Goal: Task Accomplishment & Management: Manage account settings

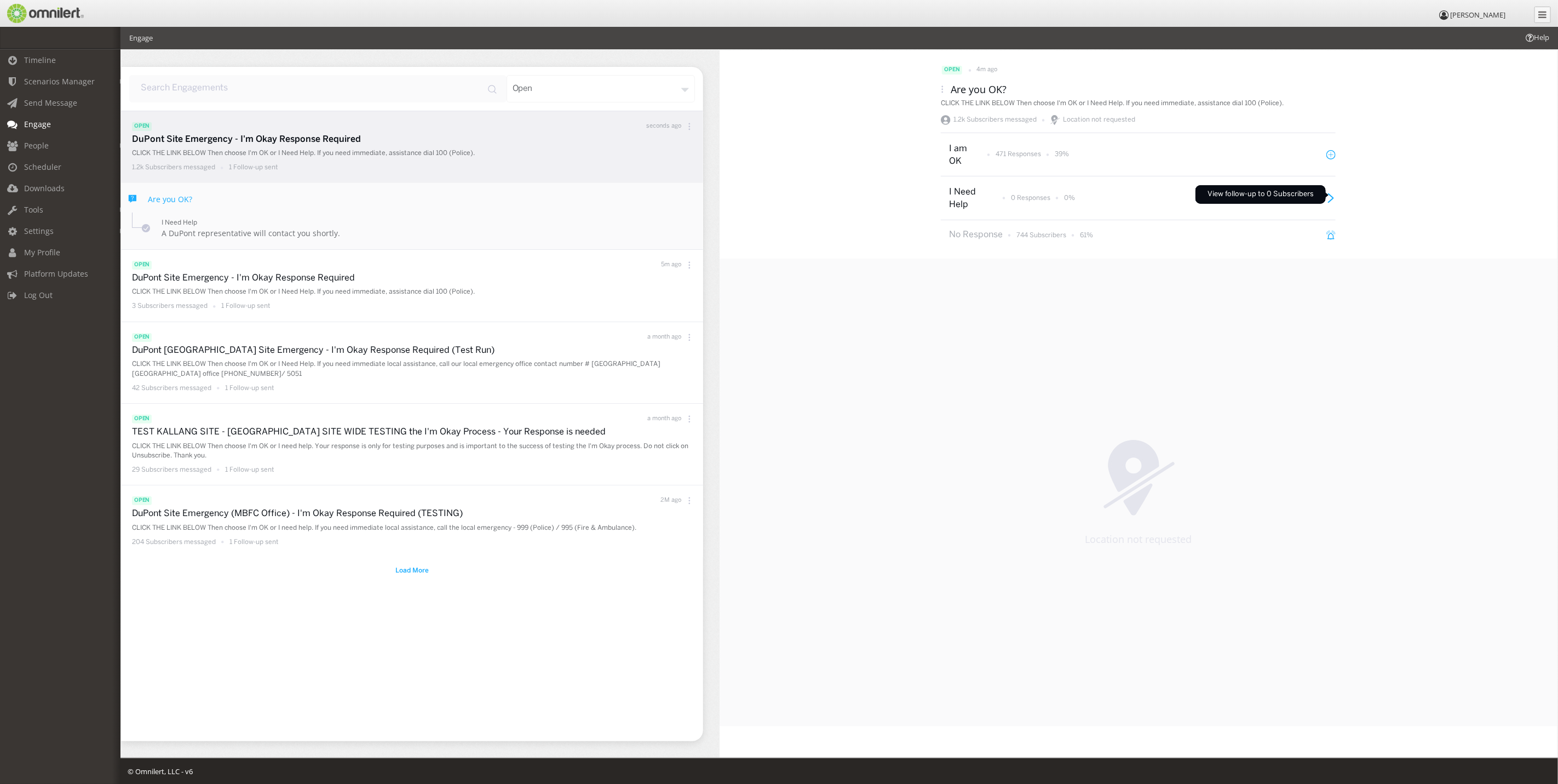
click at [1333, 194] on icon at bounding box center [1331, 198] width 9 height 9
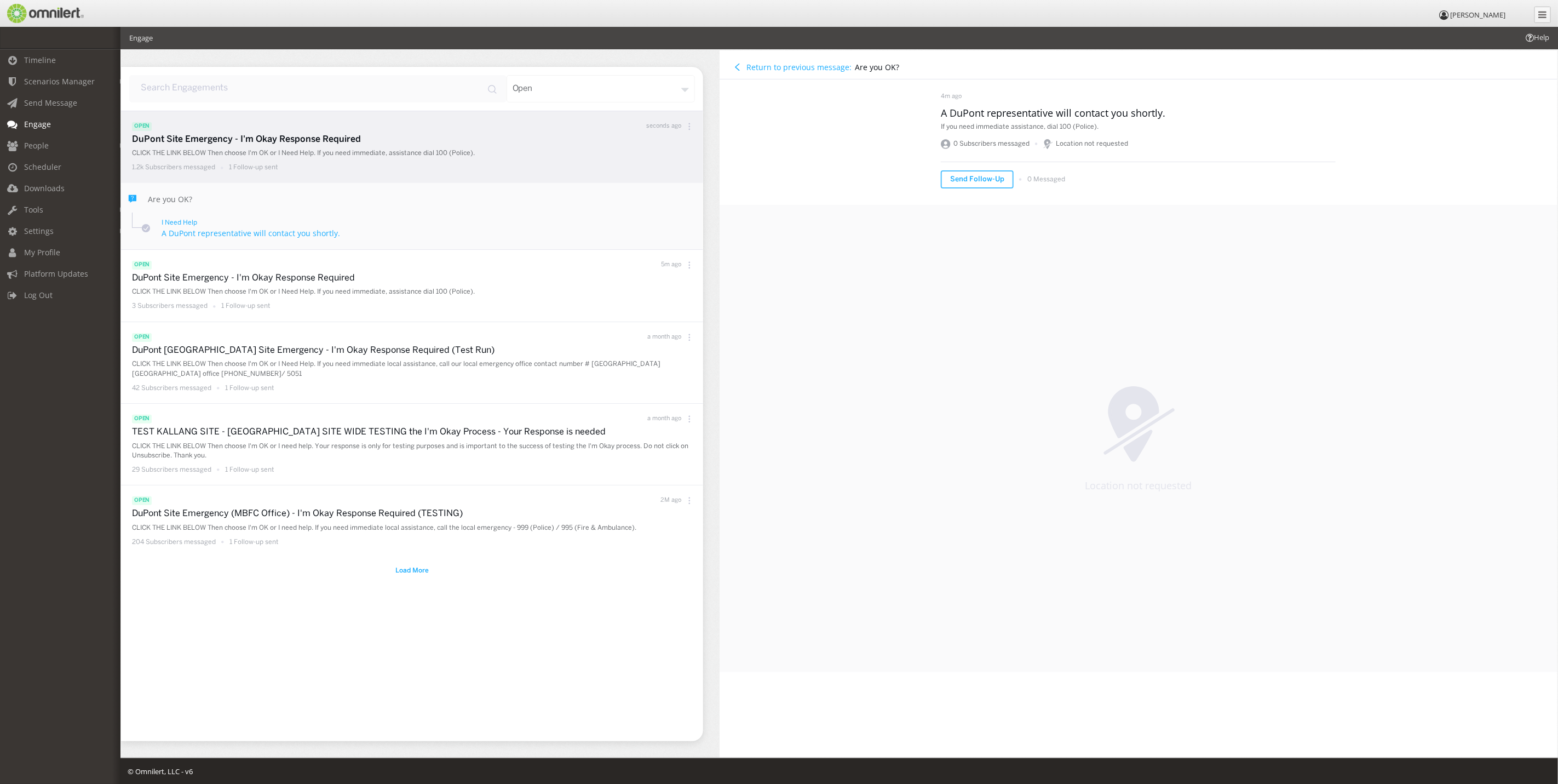
click at [782, 61] on button "Return to previous message:" at bounding box center [793, 67] width 125 height 12
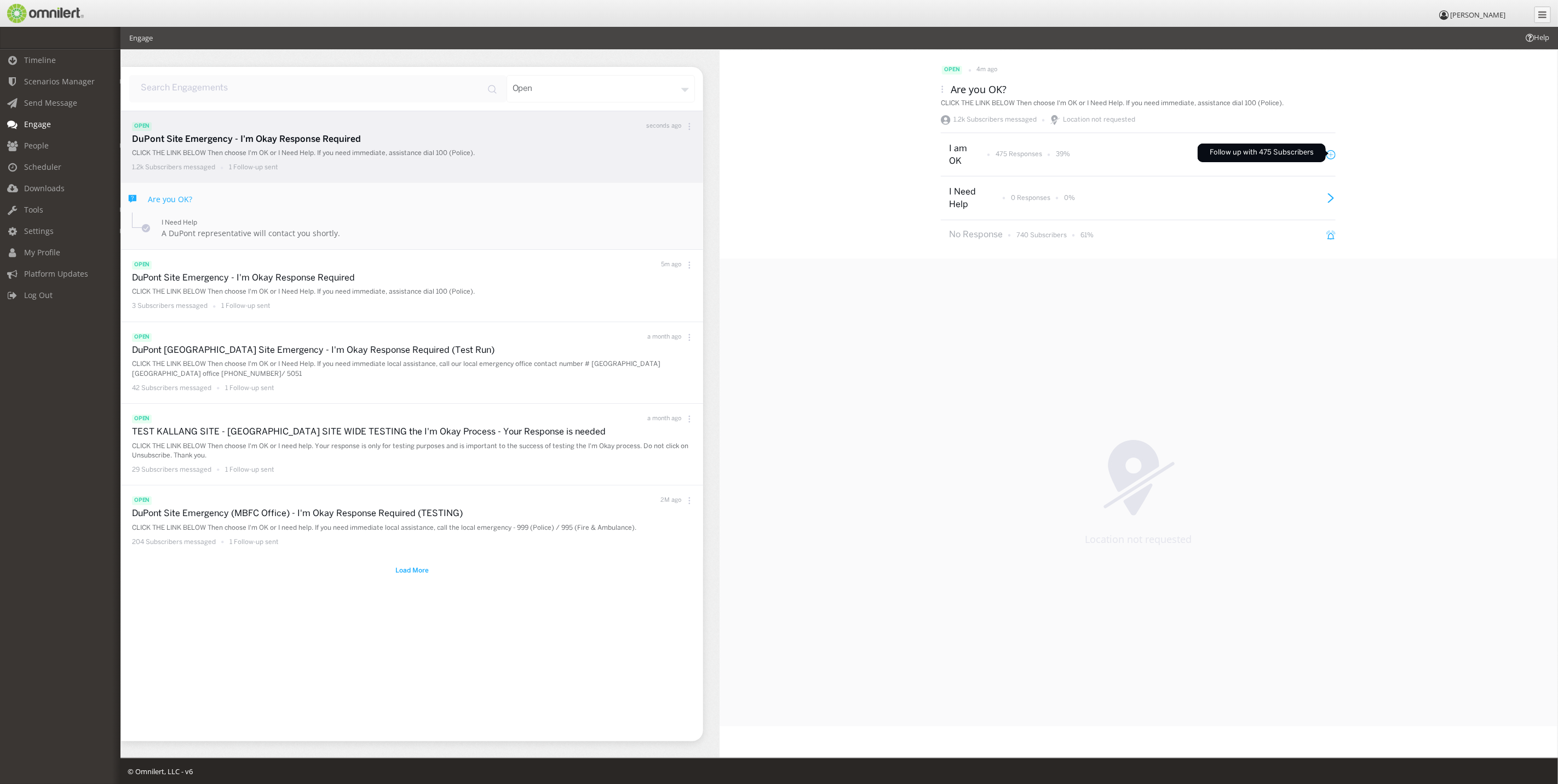
click at [1333, 153] on icon at bounding box center [1331, 155] width 9 height 9
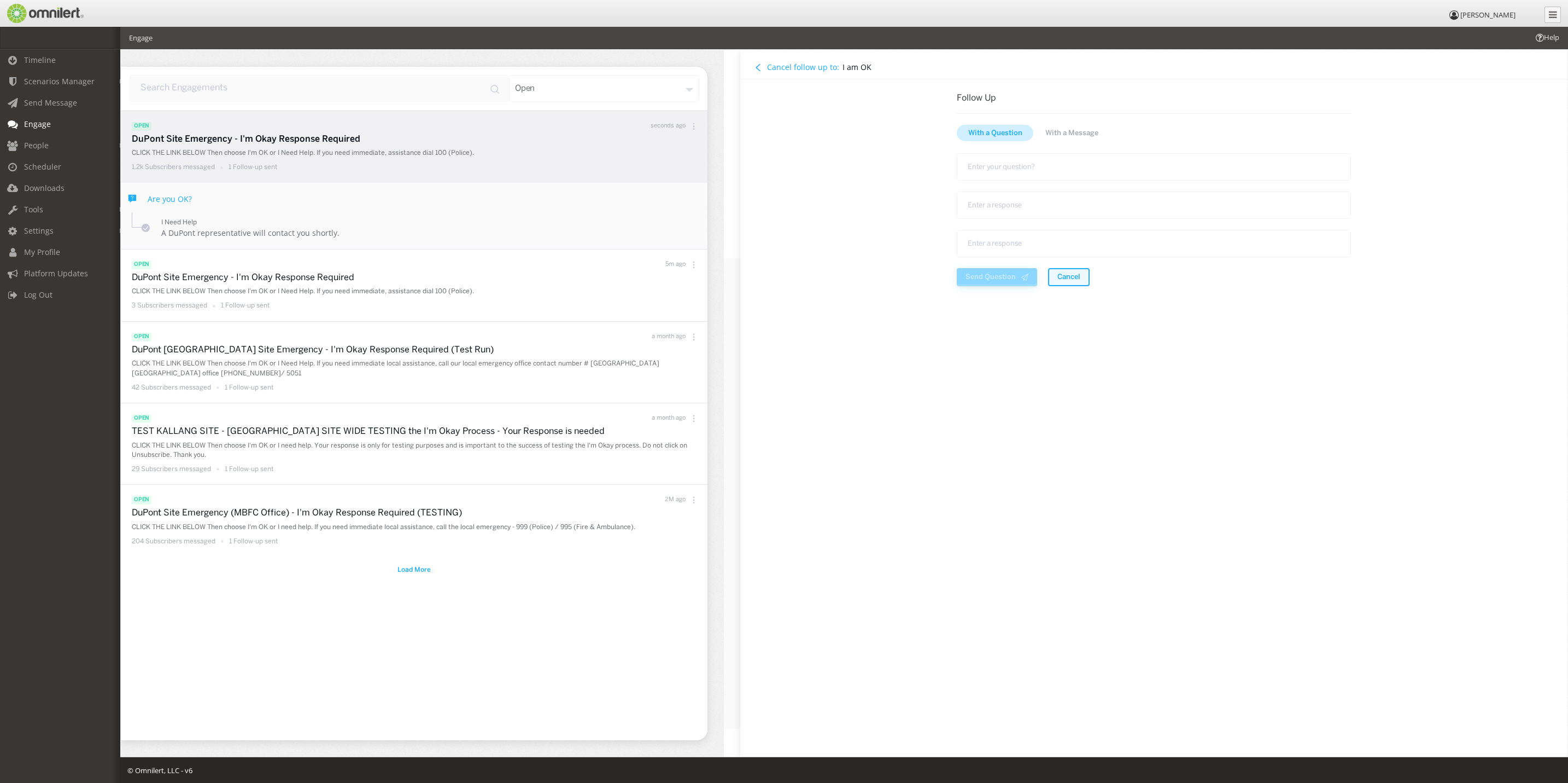
click at [1080, 276] on button "Cancel" at bounding box center [1068, 277] width 41 height 18
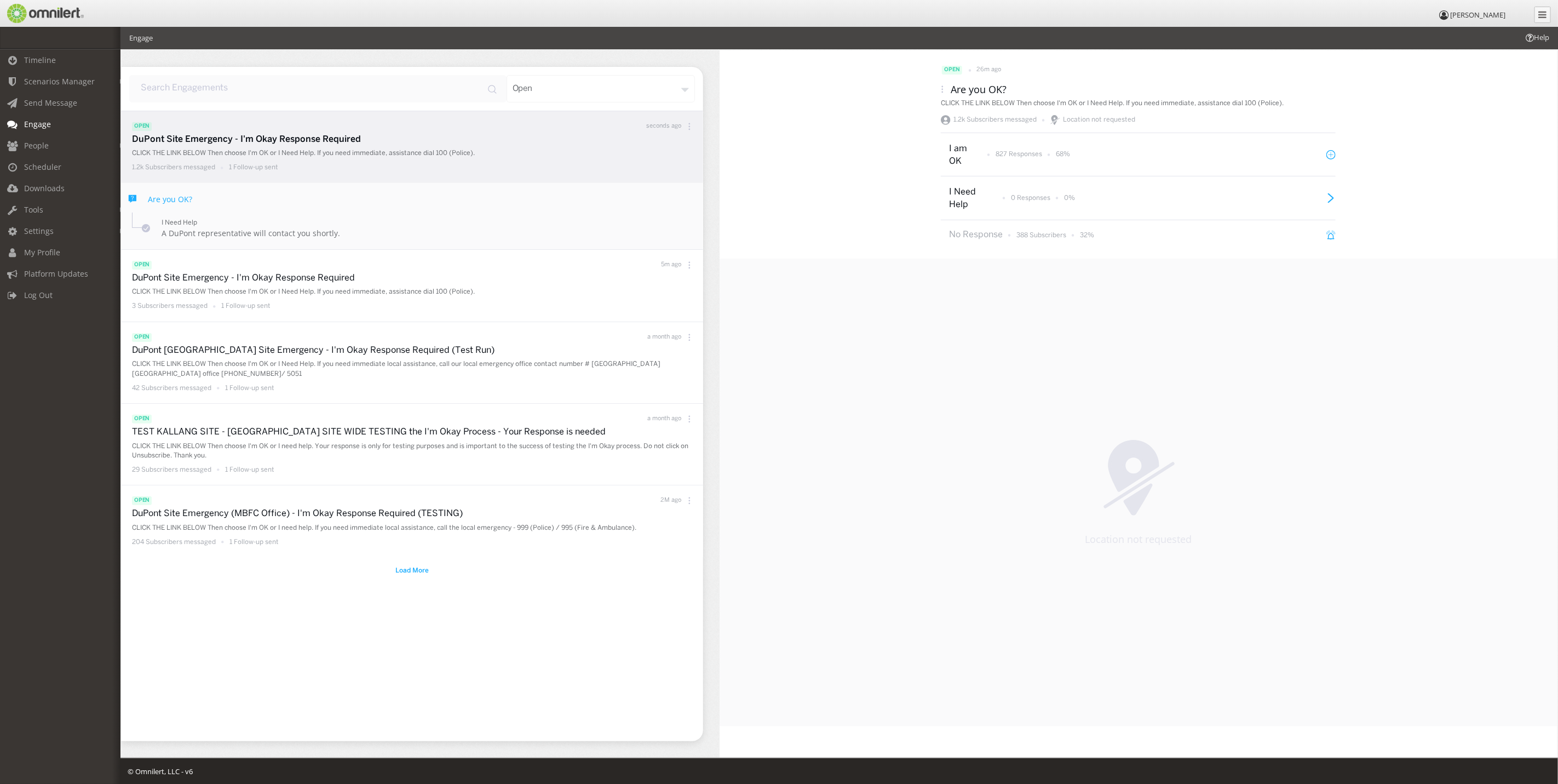
click at [942, 88] on icon at bounding box center [942, 89] width 7 height 7
click at [938, 136] on div "Response CSV" at bounding box center [946, 132] width 81 height 24
click at [1333, 236] on icon at bounding box center [1331, 235] width 9 height 9
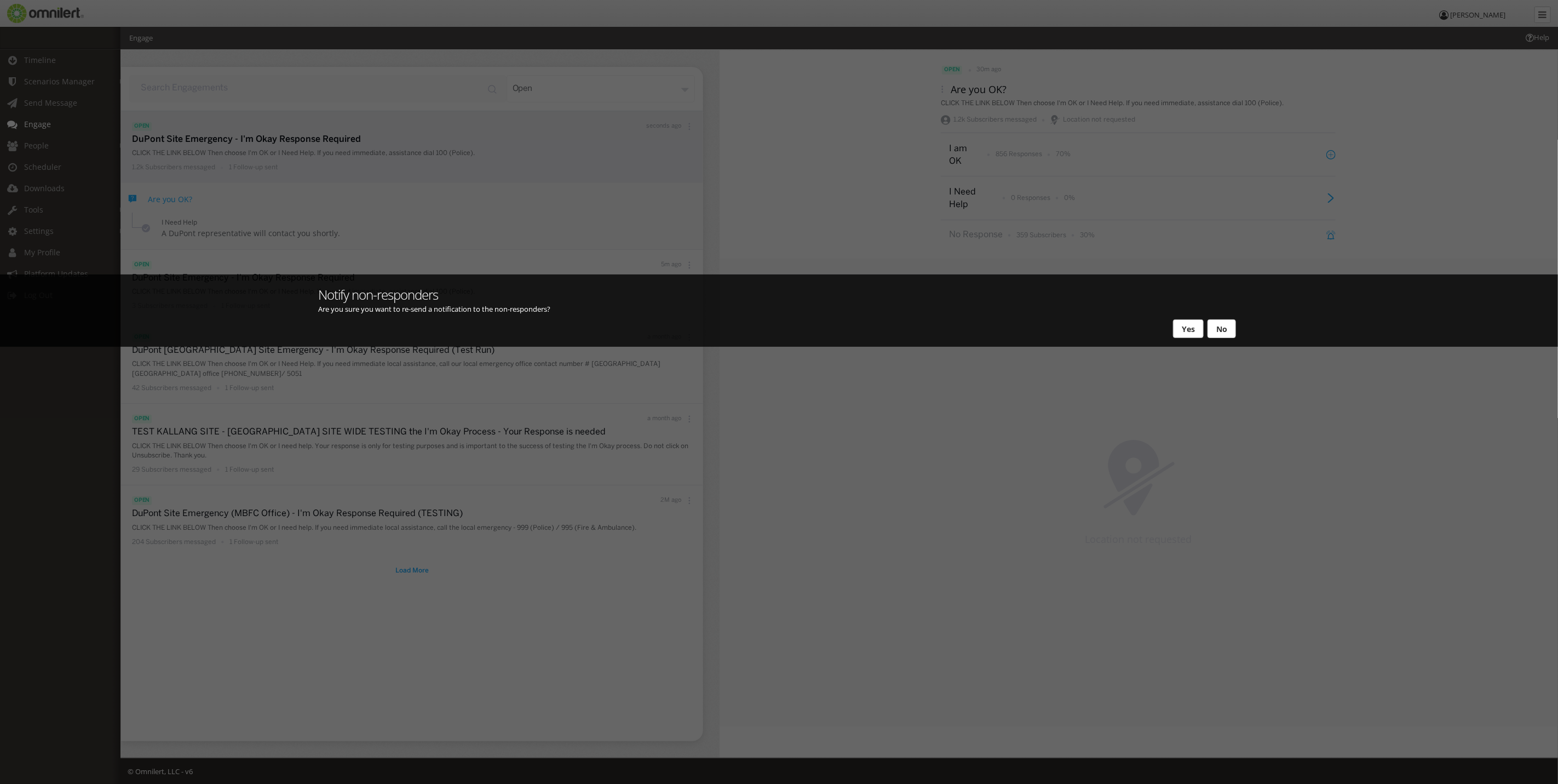
click at [1183, 325] on button "Yes" at bounding box center [1188, 329] width 30 height 18
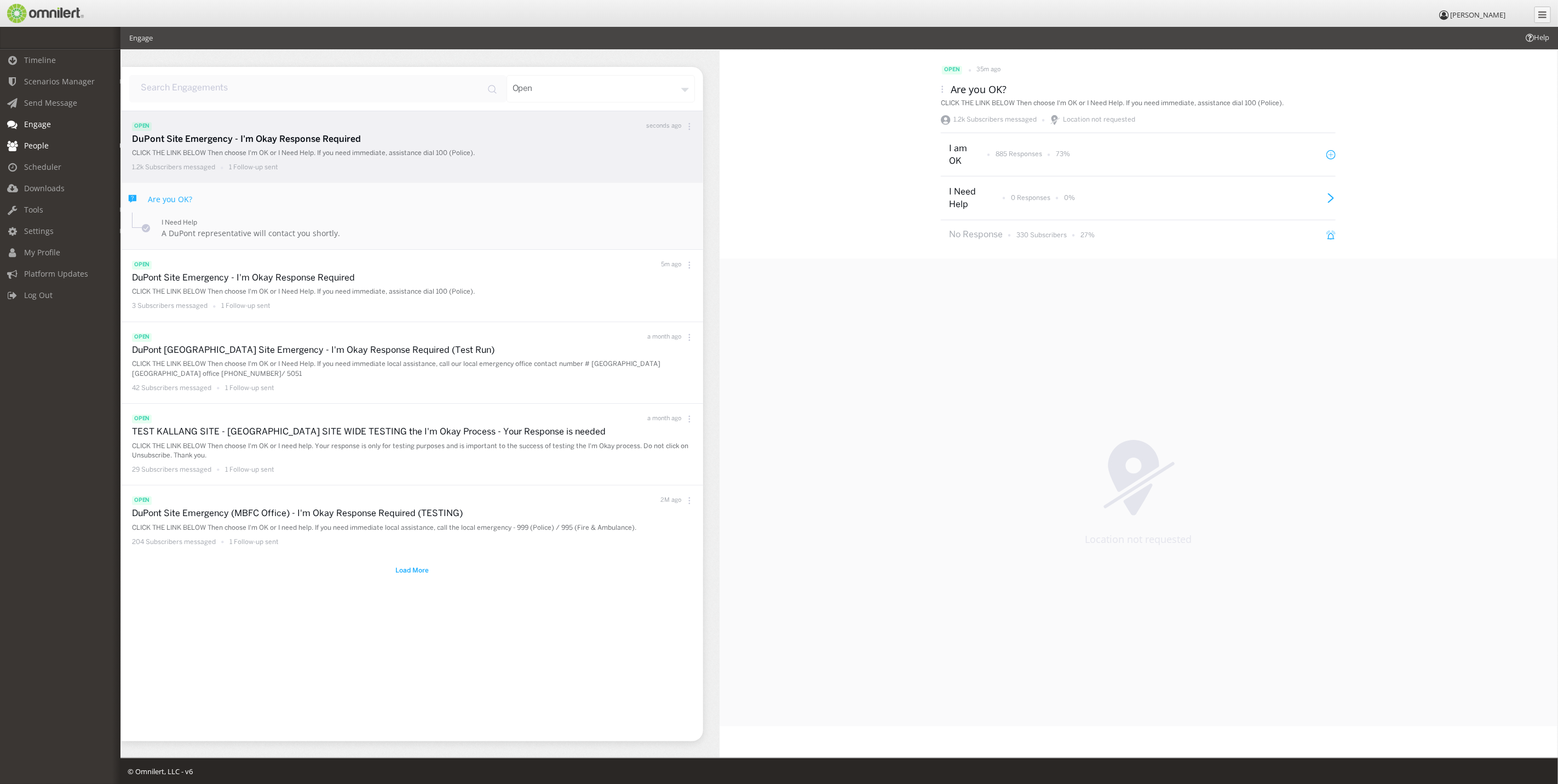
click at [47, 143] on span "People" at bounding box center [36, 145] width 25 height 10
click at [45, 169] on link "Subscribers" at bounding box center [65, 169] width 130 height 18
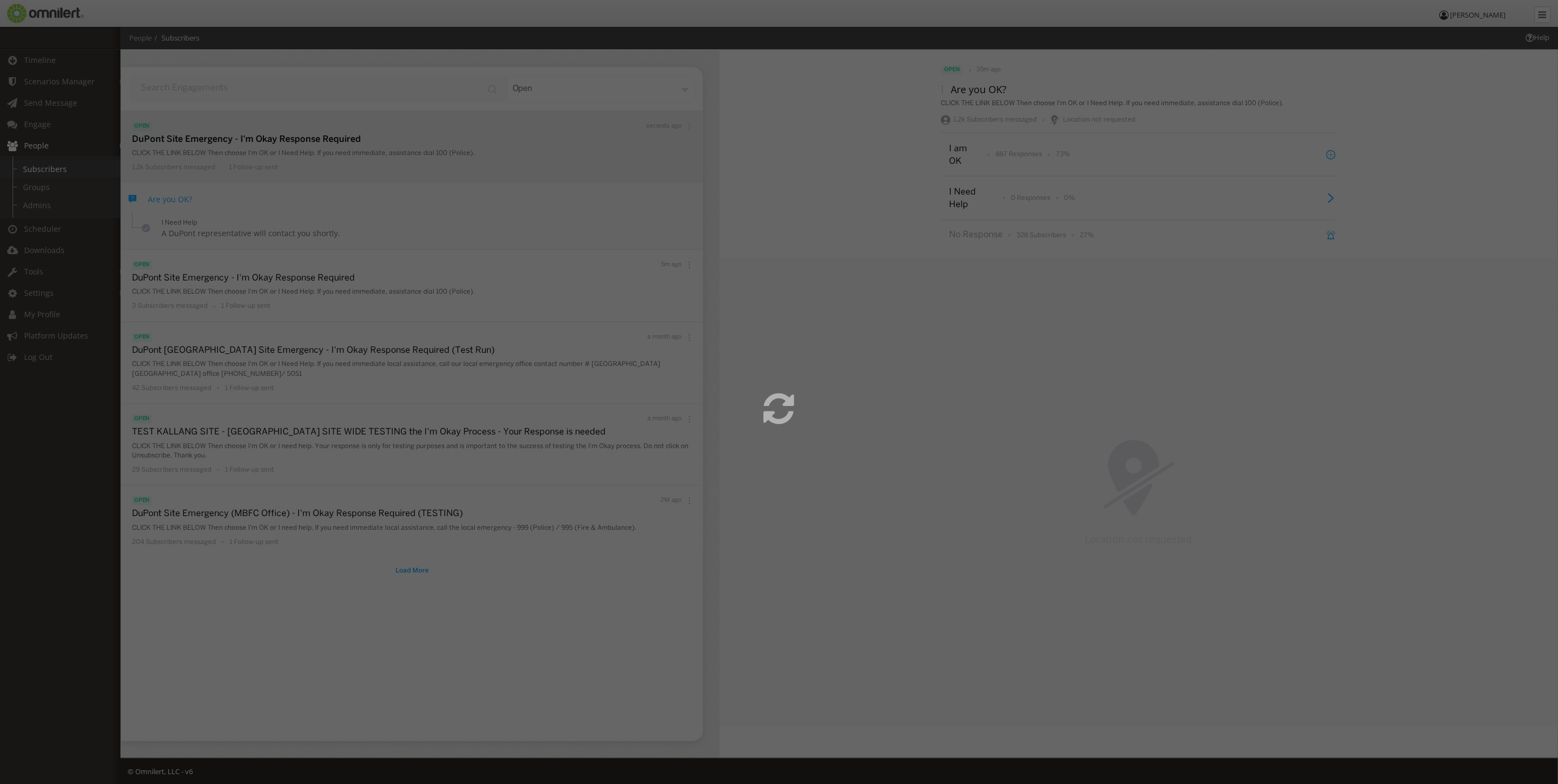
select select
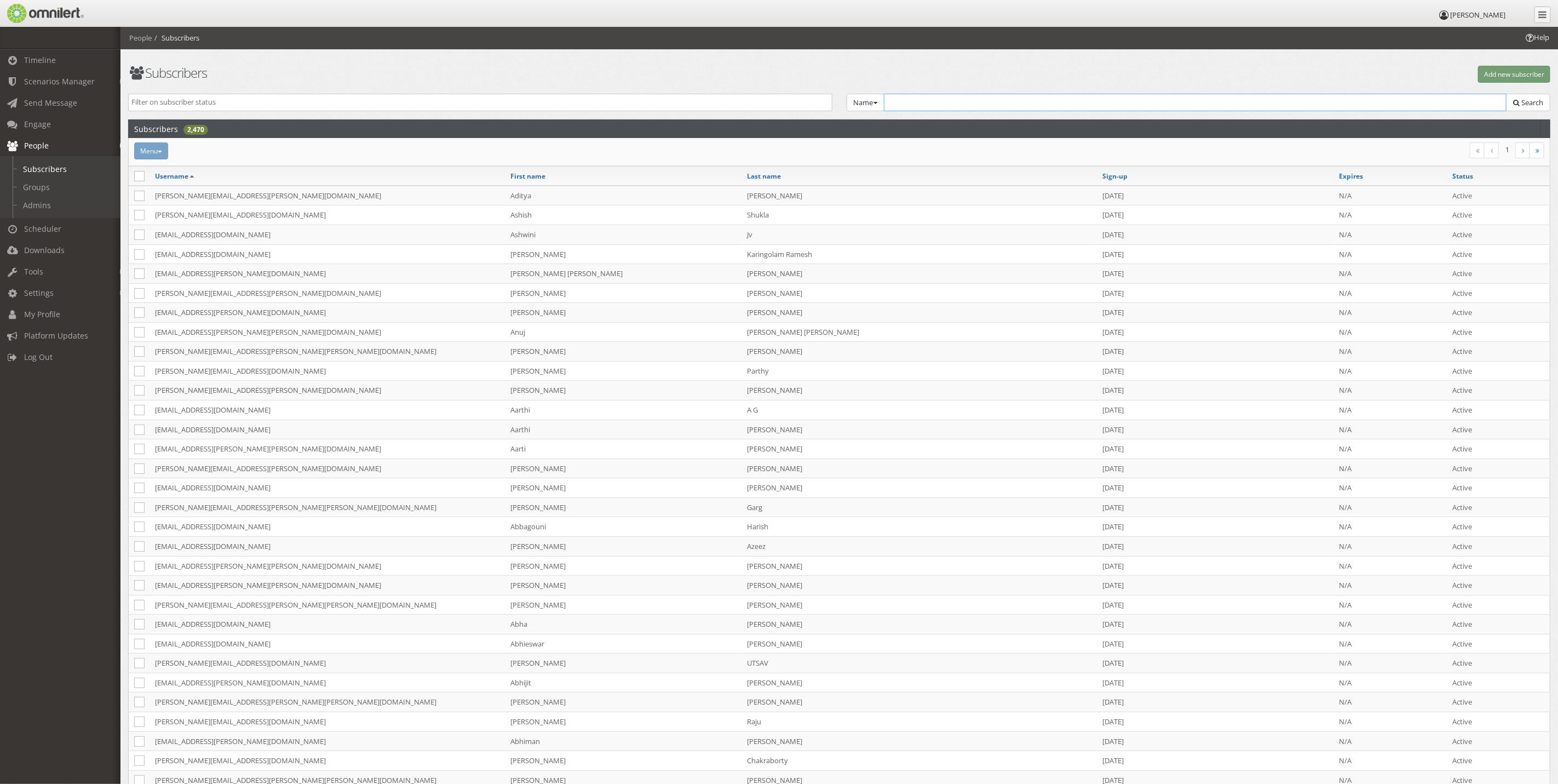
click at [986, 109] on input "text" at bounding box center [1195, 102] width 623 height 17
paste input "[PERSON_NAME][EMAIL_ADDRESS][DOMAIN_NAME]"
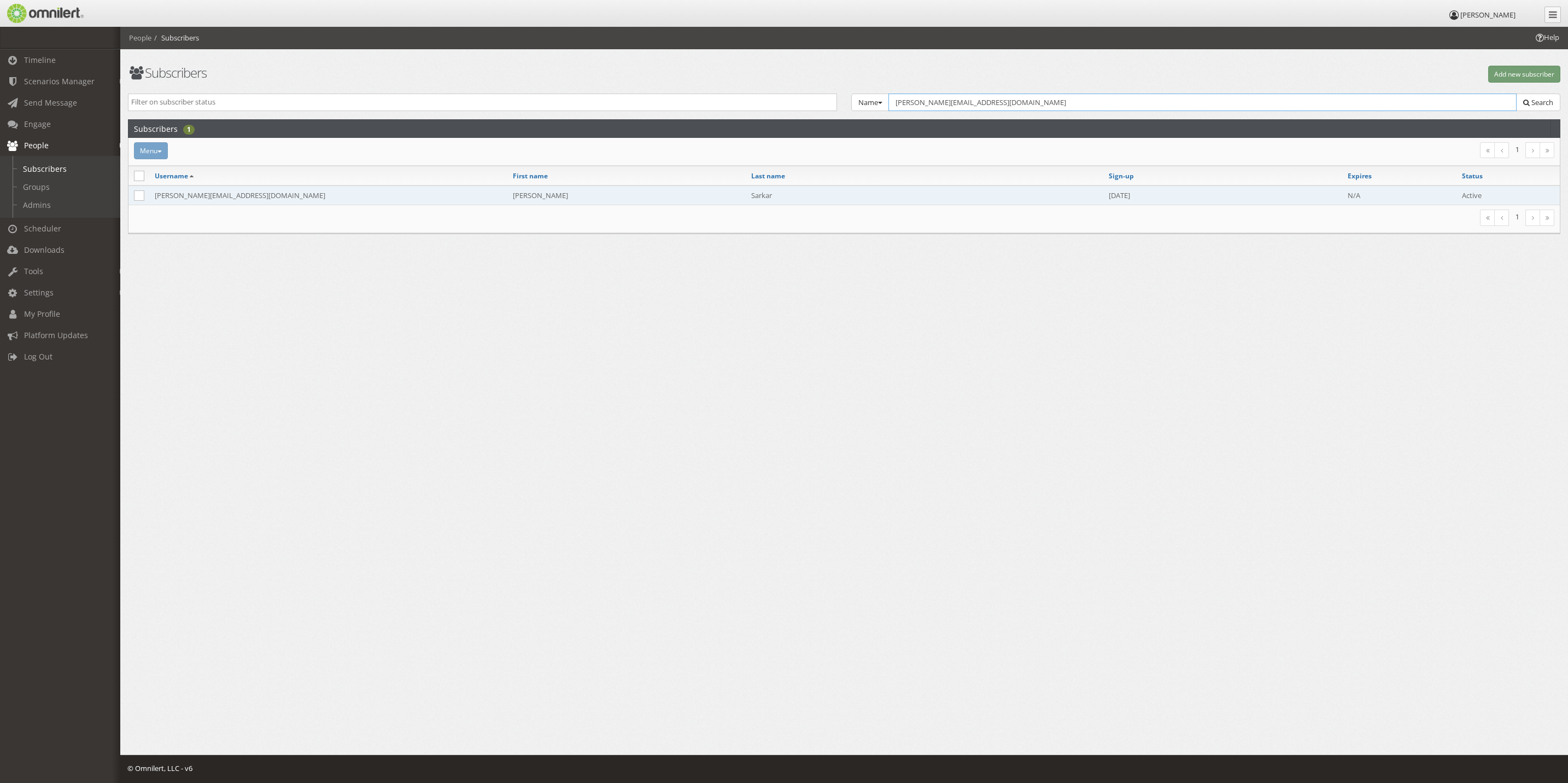
type input "[PERSON_NAME][EMAIL_ADDRESS][DOMAIN_NAME]"
click at [646, 200] on td "[PERSON_NAME]" at bounding box center [626, 196] width 239 height 20
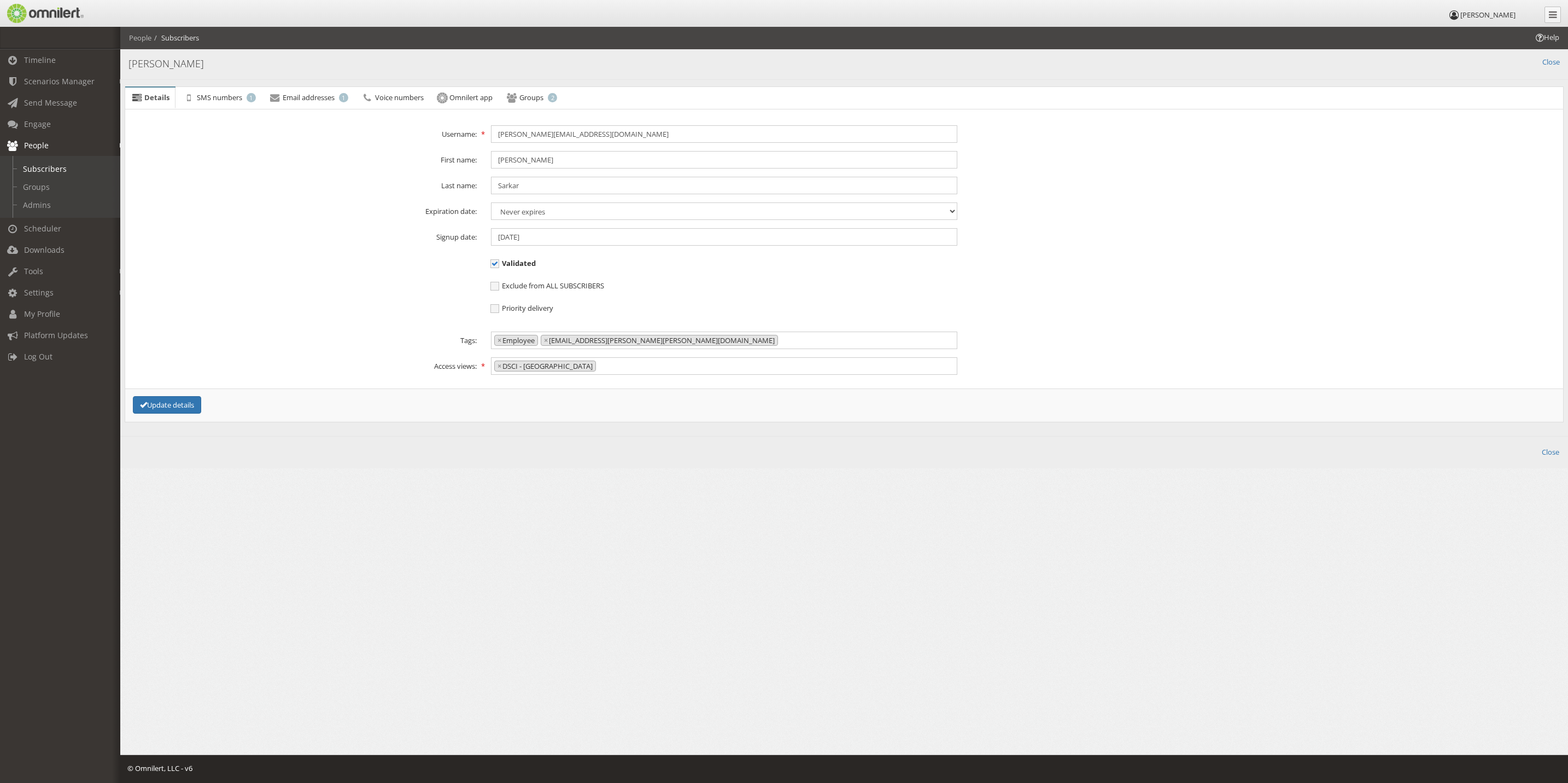
scroll to position [25313, 0]
click at [237, 96] on span "SMS numbers" at bounding box center [219, 97] width 46 height 10
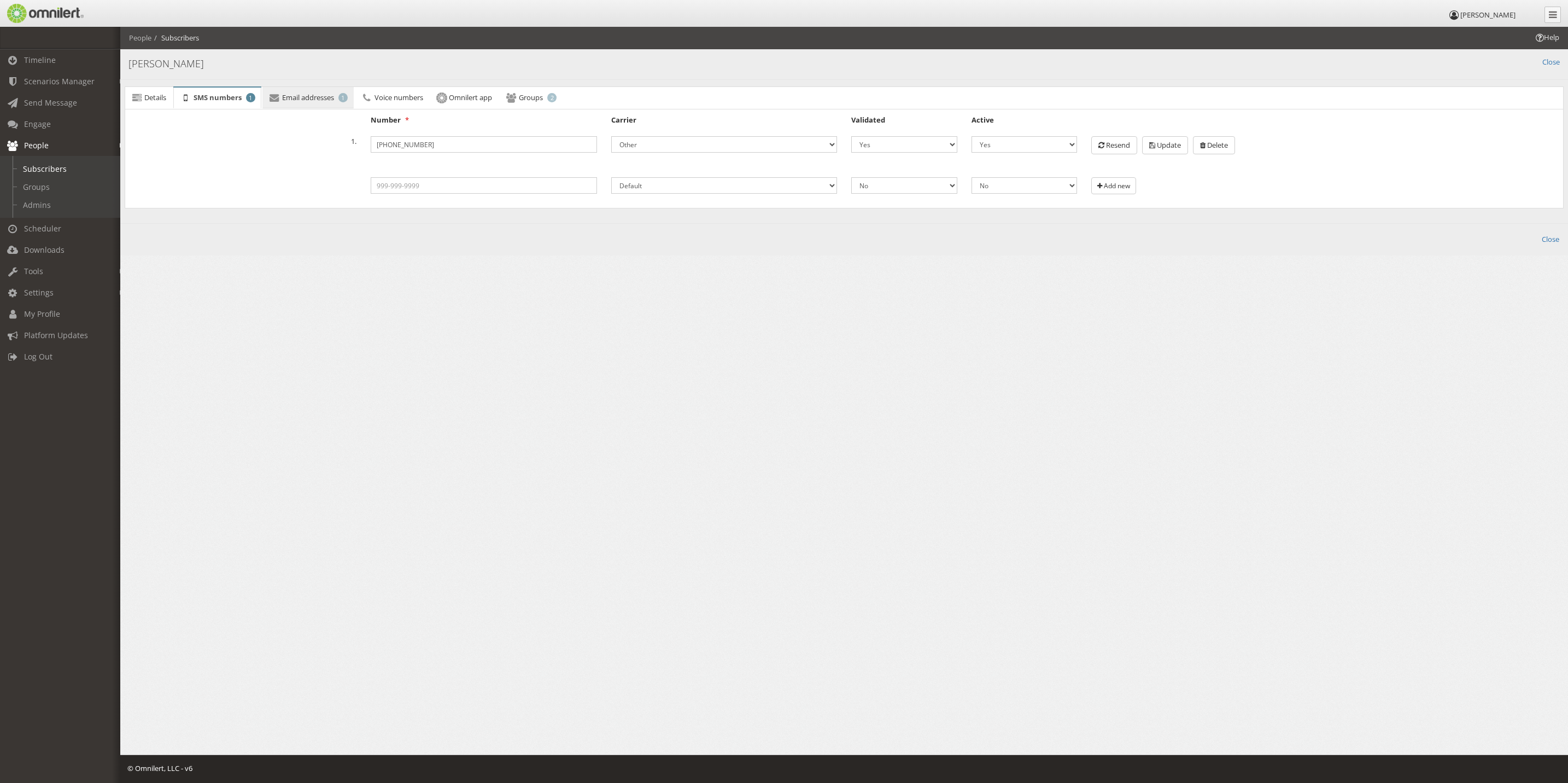
click at [327, 99] on span "Email addresses" at bounding box center [308, 97] width 52 height 10
click at [539, 99] on span "Groups" at bounding box center [532, 97] width 24 height 10
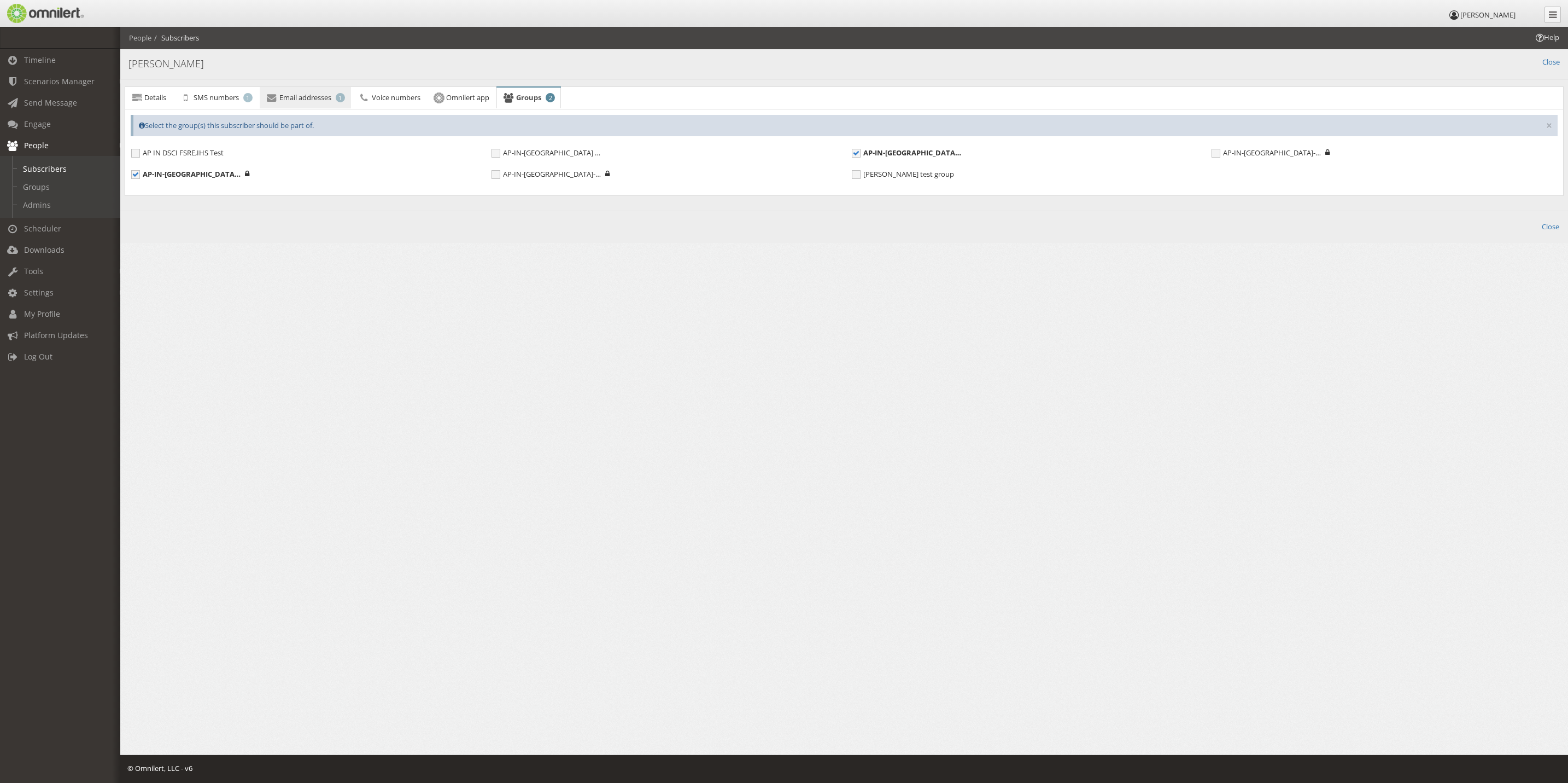
click at [291, 99] on span "Email addresses" at bounding box center [305, 97] width 52 height 10
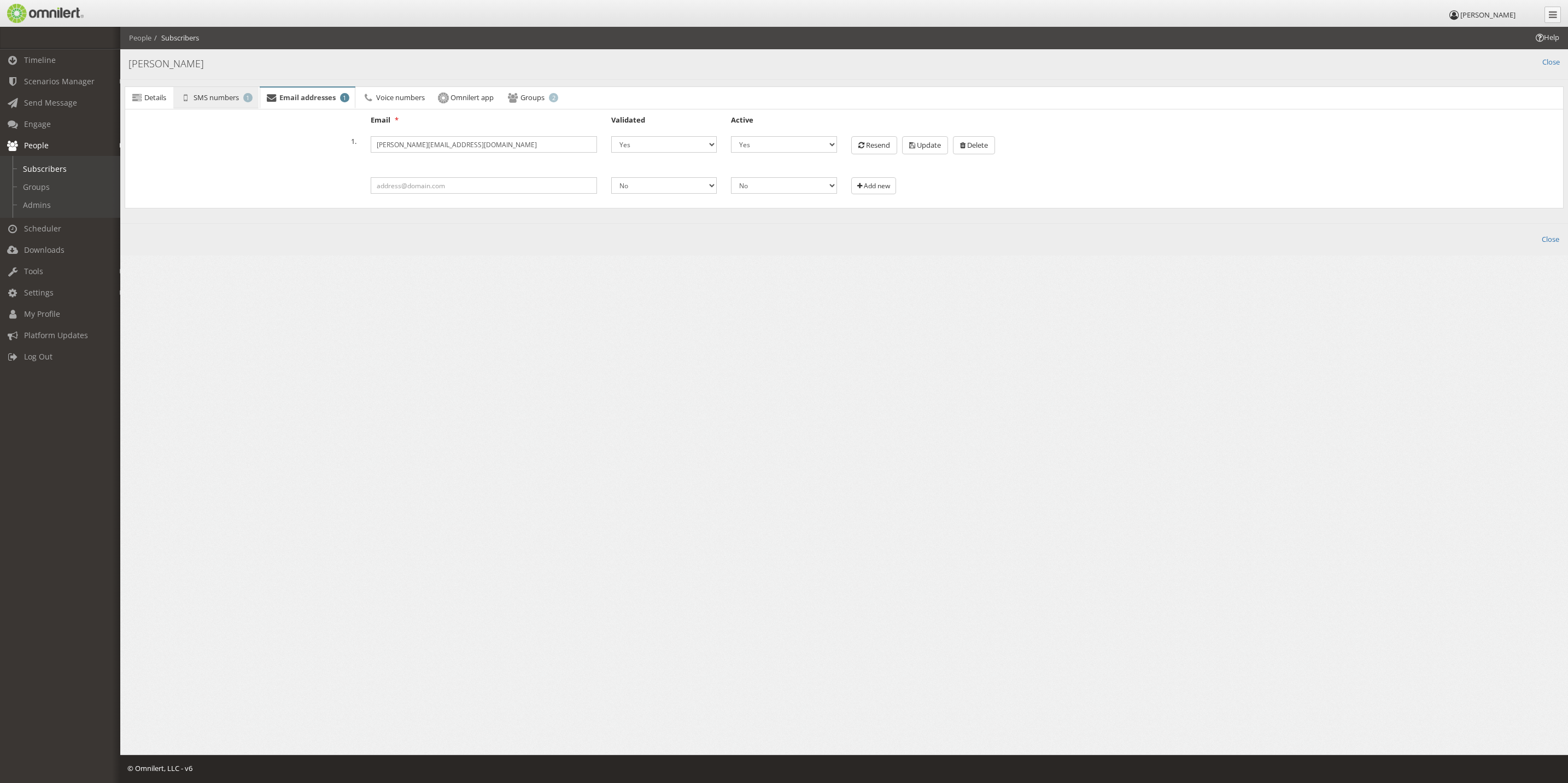
click at [222, 97] on span "SMS numbers" at bounding box center [217, 97] width 46 height 10
click at [289, 103] on link "Email addresses 1" at bounding box center [308, 98] width 91 height 22
click at [421, 102] on span "Voice numbers" at bounding box center [400, 97] width 48 height 10
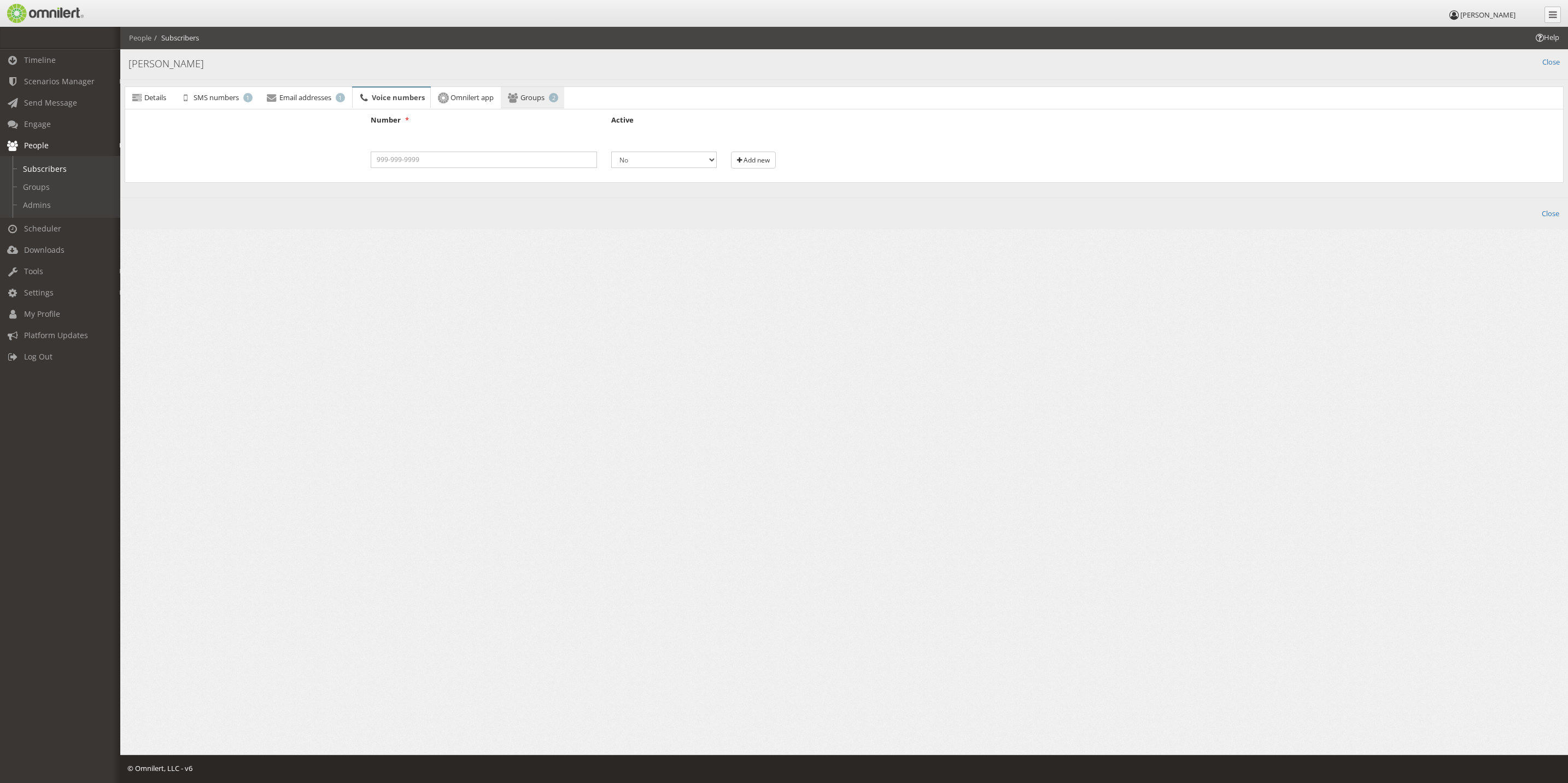
click at [554, 102] on link "Groups 2" at bounding box center [532, 98] width 63 height 22
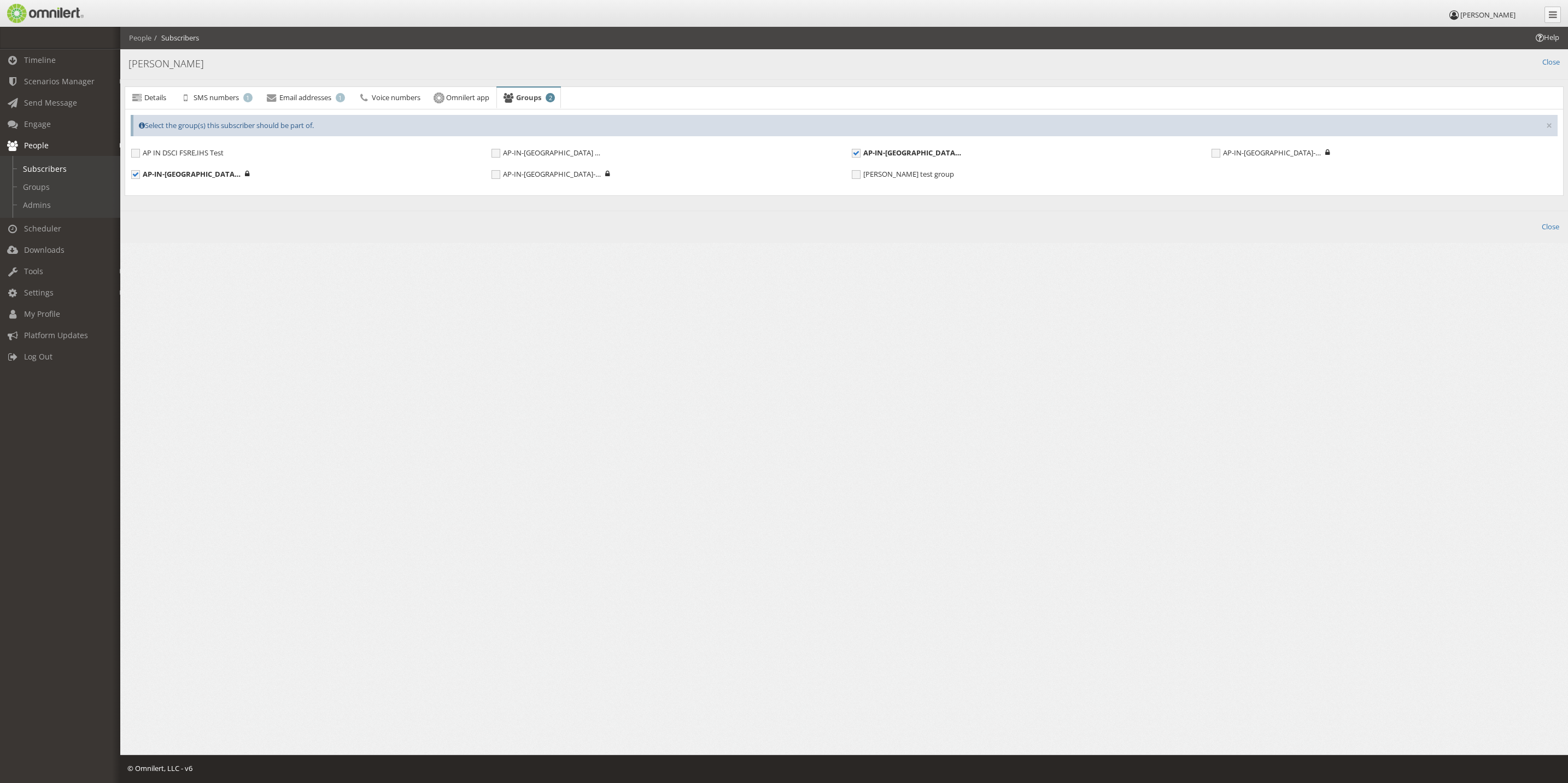
click at [146, 83] on div "Details SMS numbers 1 Email addresses 1 Voice numbers Omnilert app Groups 2 Err…" at bounding box center [844, 141] width 1447 height 123
click at [144, 95] on span "Details" at bounding box center [155, 97] width 22 height 10
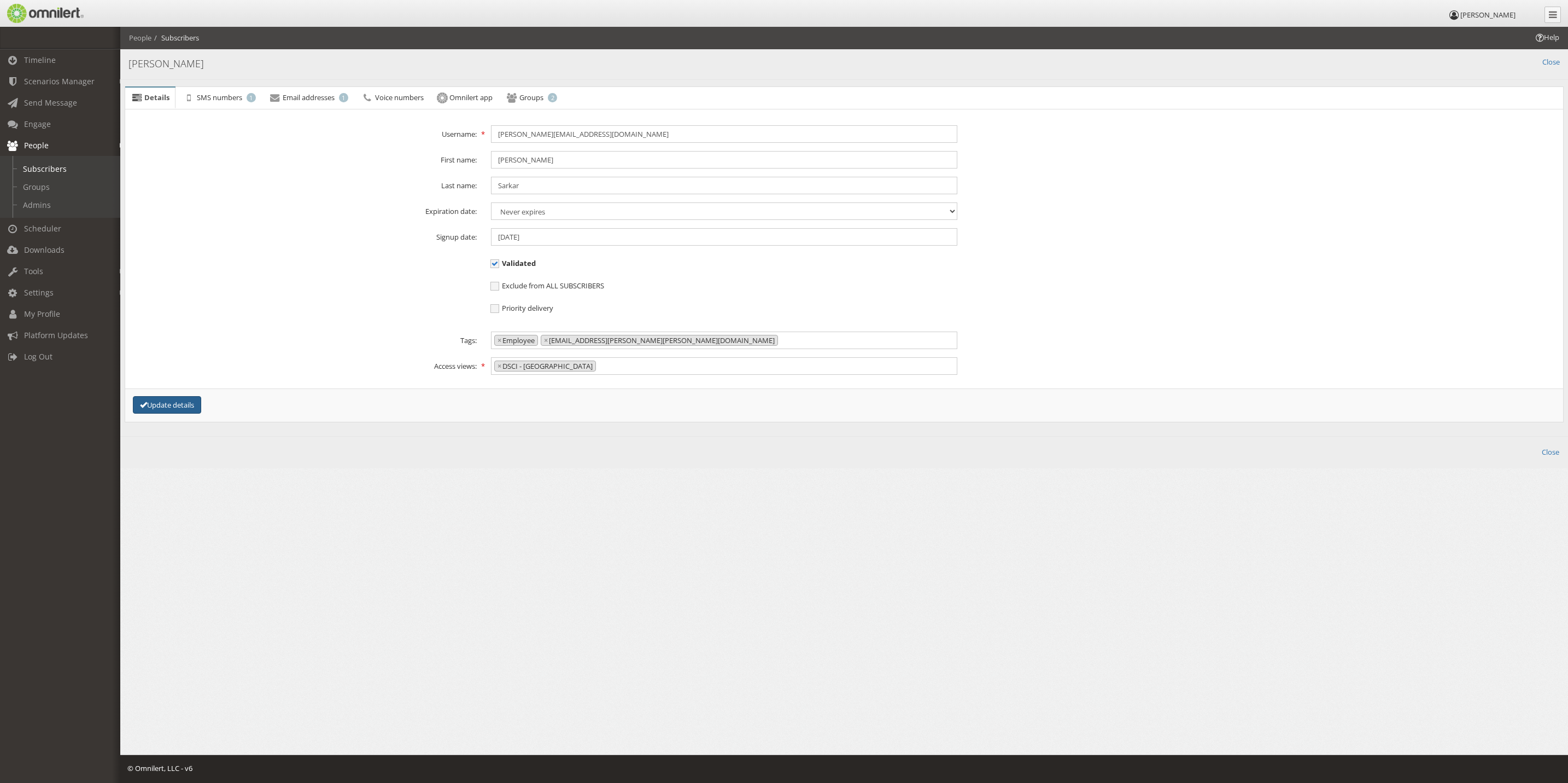
click at [188, 410] on button "Update details" at bounding box center [166, 405] width 69 height 18
click at [1554, 456] on link "Close" at bounding box center [1550, 451] width 17 height 10
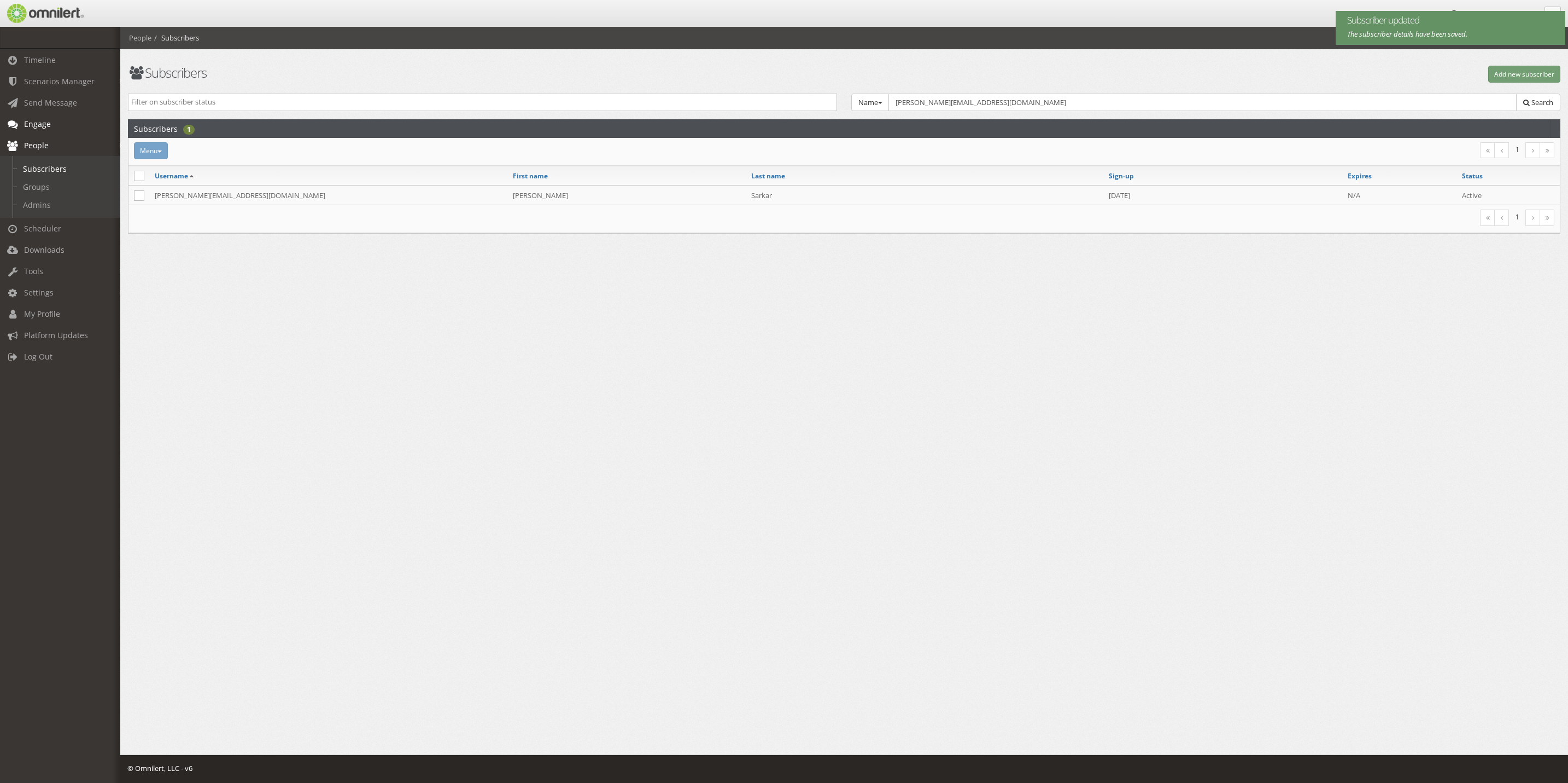
click at [38, 129] on span "Engage" at bounding box center [37, 123] width 27 height 10
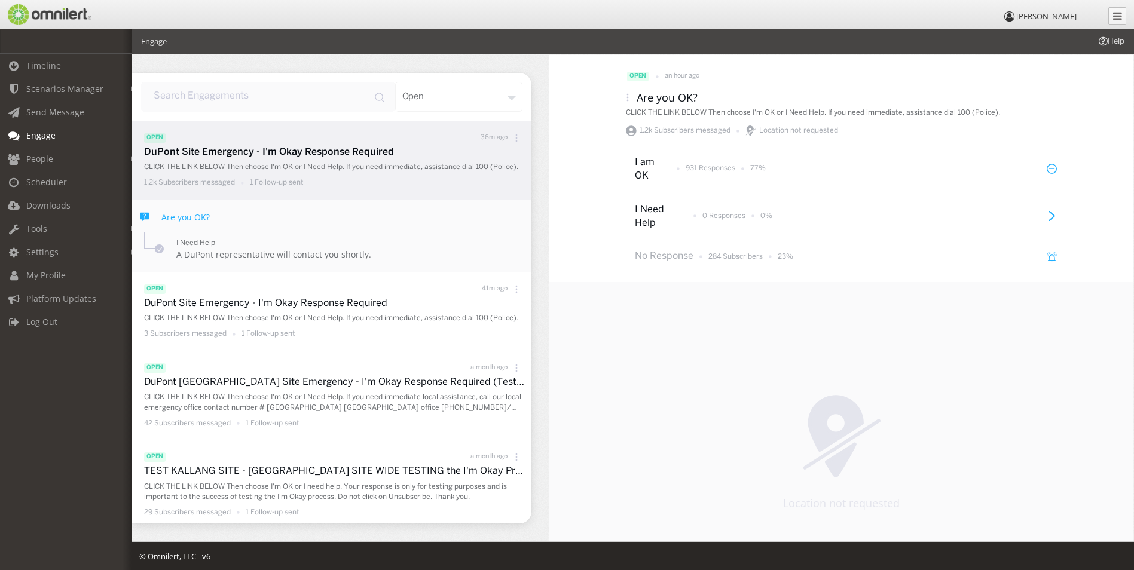
click at [747, 424] on div "Location not requested" at bounding box center [841, 452] width 584 height 340
click at [763, 399] on div "Location not requested" at bounding box center [841, 452] width 584 height 340
click at [752, 402] on div "Location not requested" at bounding box center [841, 452] width 584 height 340
click at [772, 370] on div "Location not requested" at bounding box center [841, 452] width 584 height 340
click at [1050, 261] on icon at bounding box center [1052, 258] width 7 height 6
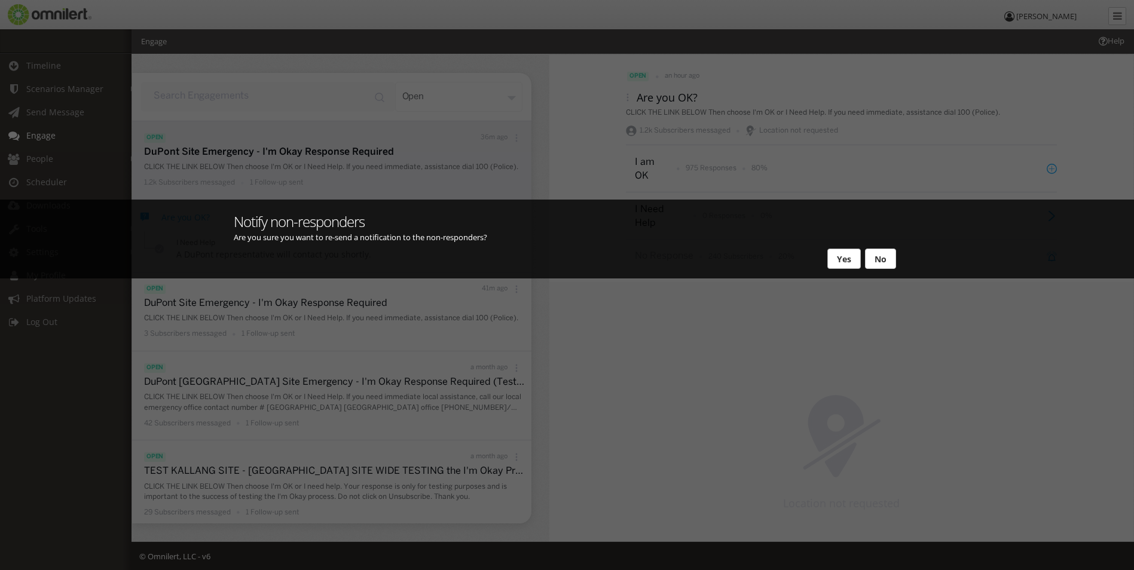
click at [846, 263] on button "Yes" at bounding box center [843, 259] width 33 height 20
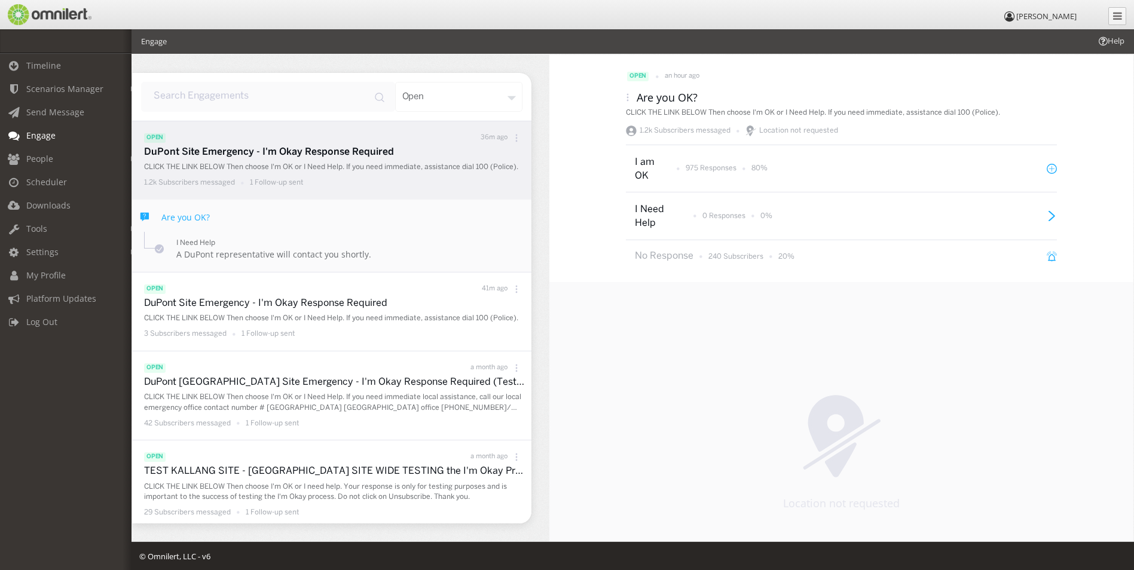
click at [824, 318] on div "Location not requested" at bounding box center [841, 452] width 584 height 340
click at [793, 345] on div "Location not requested" at bounding box center [841, 452] width 584 height 340
click at [815, 307] on div "Location not requested" at bounding box center [841, 452] width 584 height 340
click at [1049, 255] on icon at bounding box center [1050, 255] width 2 height 2
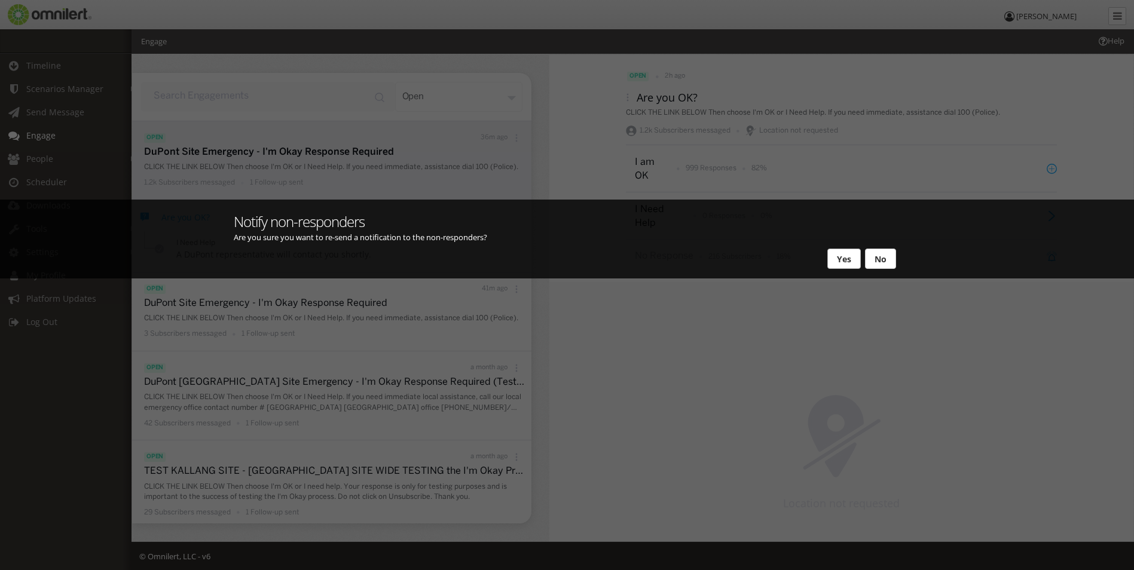
click at [853, 259] on button "Yes" at bounding box center [843, 259] width 33 height 20
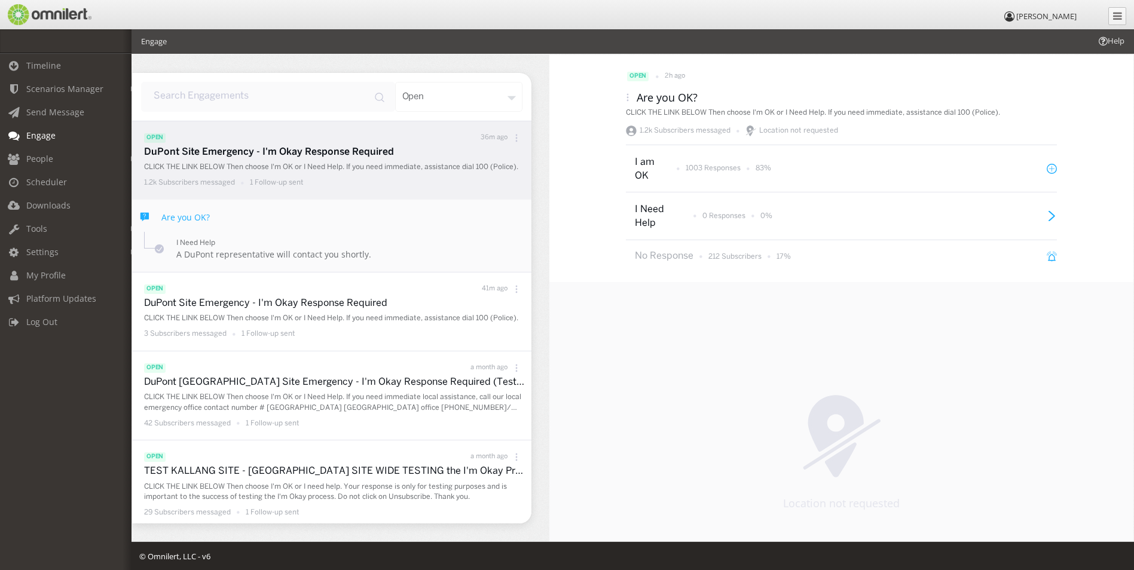
click at [763, 386] on div "Location not requested" at bounding box center [841, 452] width 584 height 340
click at [1049, 254] on icon at bounding box center [1050, 255] width 2 height 2
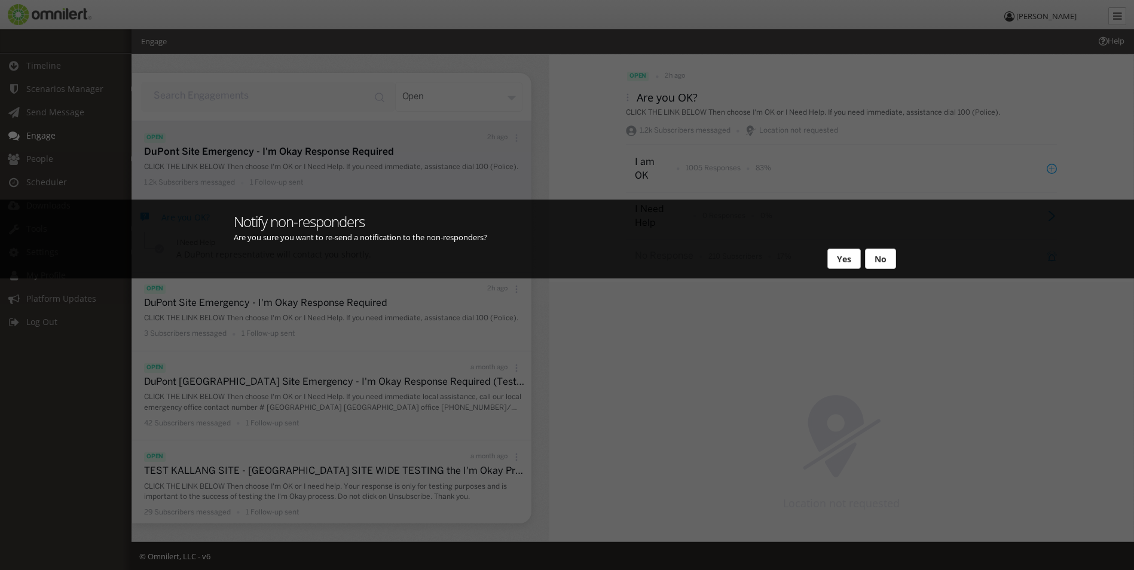
click at [851, 263] on button "Yes" at bounding box center [843, 259] width 33 height 20
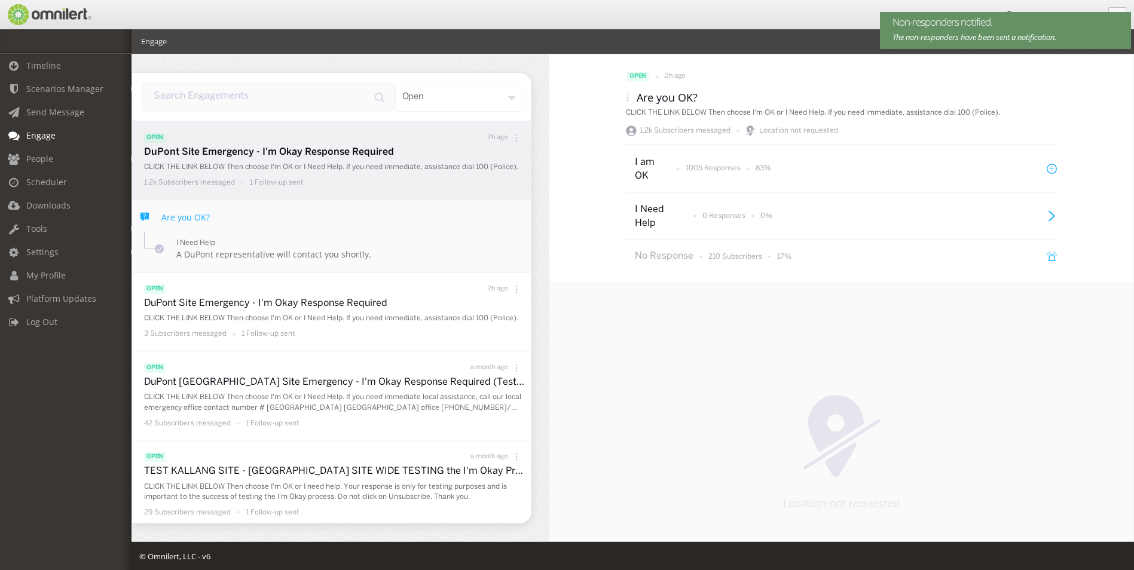
click at [700, 419] on div "Location not requested" at bounding box center [841, 452] width 584 height 340
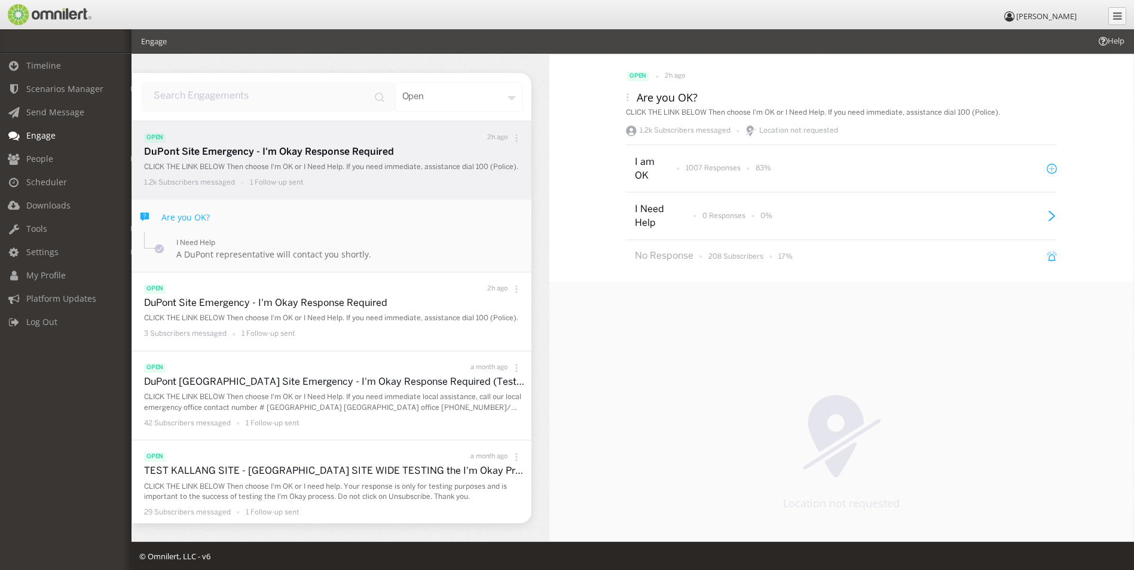
click at [624, 96] on icon at bounding box center [628, 97] width 8 height 8
click at [685, 387] on div "Location not requested" at bounding box center [841, 452] width 584 height 340
click at [1049, 259] on icon at bounding box center [1052, 257] width 10 height 10
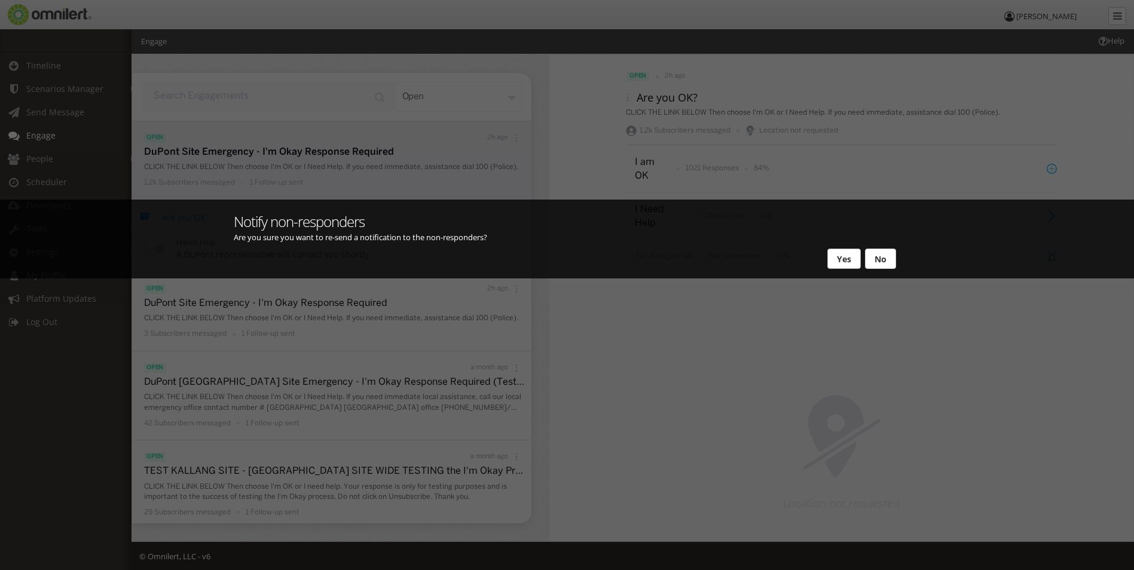
click at [849, 259] on button "Yes" at bounding box center [843, 259] width 33 height 20
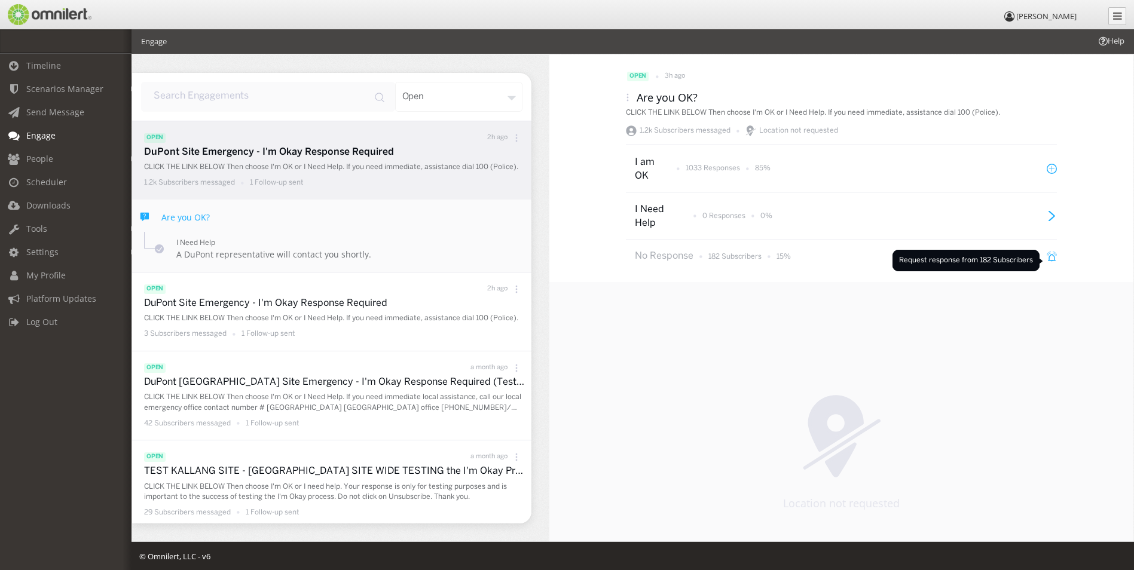
click at [1049, 261] on icon at bounding box center [1052, 258] width 7 height 6
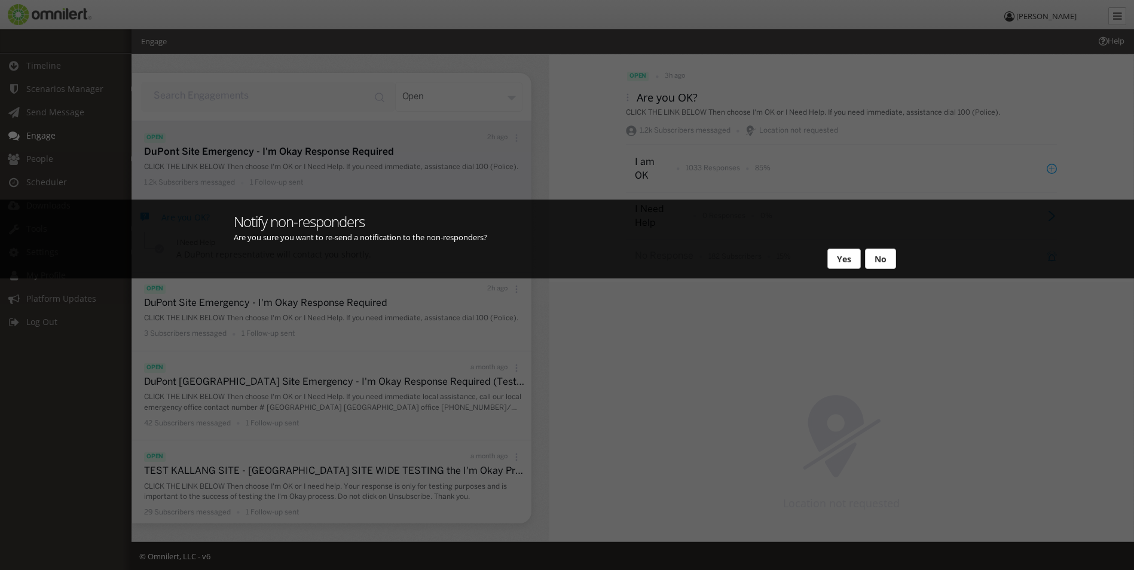
click at [840, 263] on button "Yes" at bounding box center [843, 259] width 33 height 20
